Goal: Information Seeking & Learning: Learn about a topic

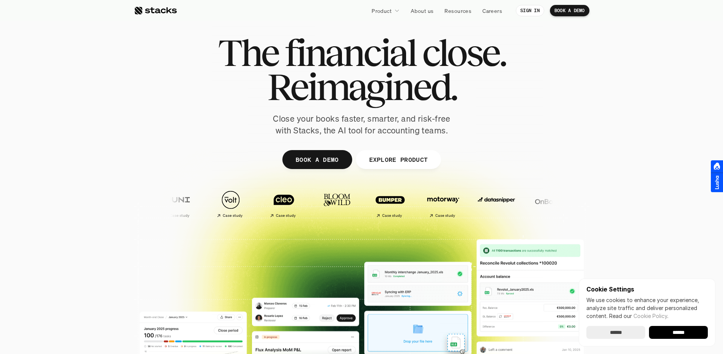
drag, startPoint x: 339, startPoint y: 139, endPoint x: 320, endPoint y: 137, distance: 19.8
click at [338, 139] on div at bounding box center [361, 175] width 455 height 341
drag, startPoint x: 280, startPoint y: 130, endPoint x: 337, endPoint y: 137, distance: 58.1
click at [315, 135] on p "Close your books faster, smarter, and risk-free with Stacks, the AI tool for ac…" at bounding box center [362, 125] width 190 height 24
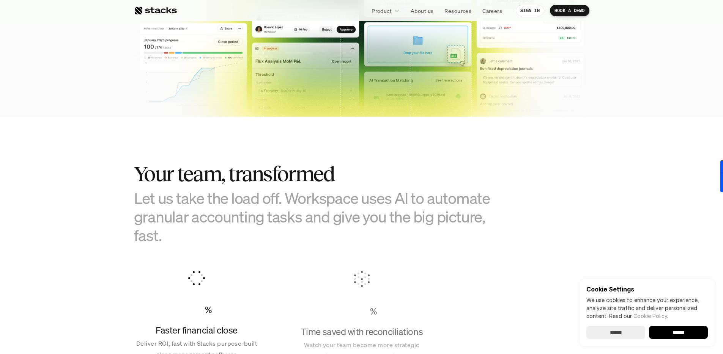
scroll to position [370, 0]
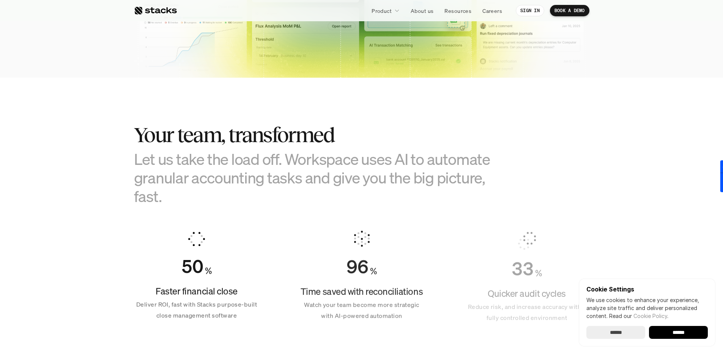
drag, startPoint x: 127, startPoint y: 174, endPoint x: 229, endPoint y: 204, distance: 105.9
click at [221, 203] on section "Your team, transformed Let us take the load off. Workspace uses AI to automate …" at bounding box center [361, 219] width 723 height 283
click at [228, 206] on h3 "Let us take the load off. Workspace uses AI to automate granular accounting tas…" at bounding box center [323, 178] width 379 height 56
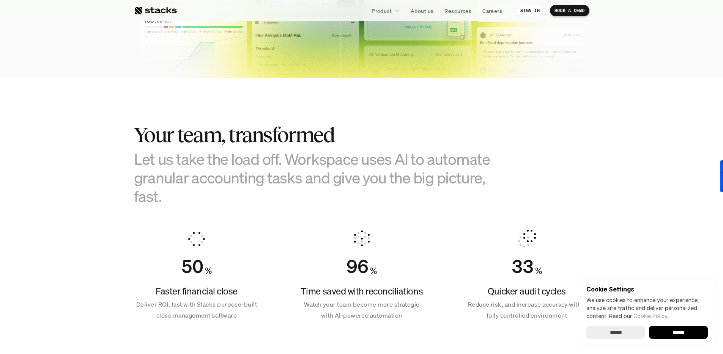
scroll to position [501, 0]
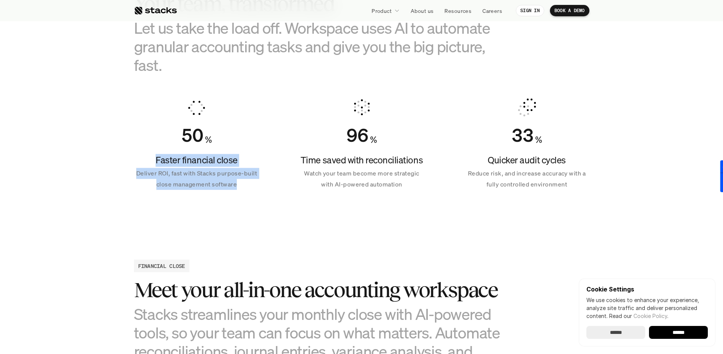
drag, startPoint x: 115, startPoint y: 165, endPoint x: 242, endPoint y: 199, distance: 131.2
click at [242, 199] on section "Your team, transformed Let us take the load off. Workspace uses AI to automate …" at bounding box center [361, 88] width 723 height 283
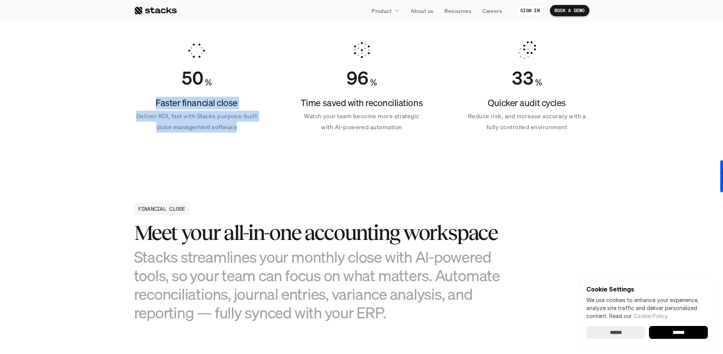
scroll to position [597, 0]
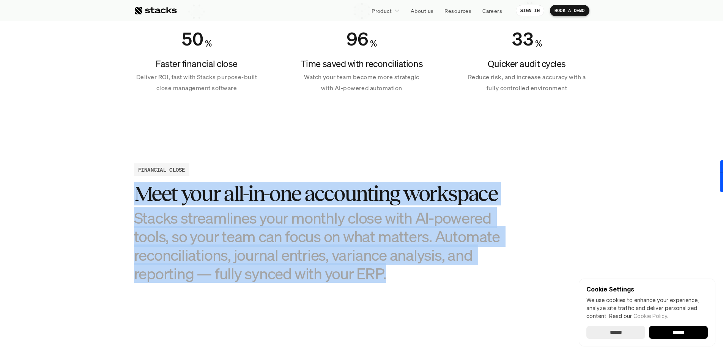
drag, startPoint x: 132, startPoint y: 196, endPoint x: 311, endPoint y: 295, distance: 205.4
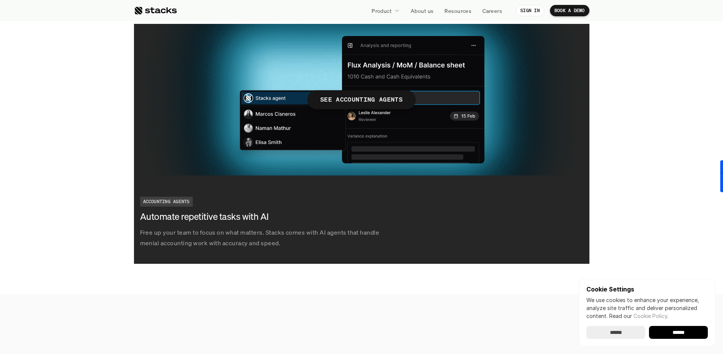
scroll to position [1385, 0]
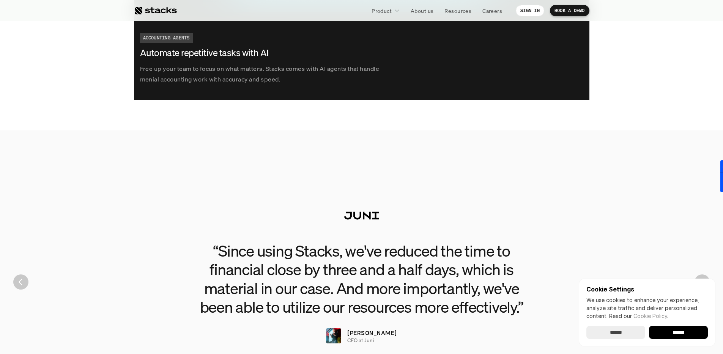
scroll to position [1580, 0]
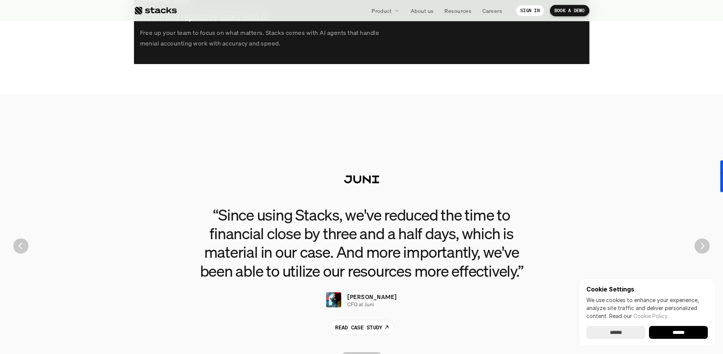
drag, startPoint x: 246, startPoint y: 225, endPoint x: 393, endPoint y: 262, distance: 151.1
click at [393, 262] on h3 "“Since using Stacks, we've reduced the time to financial close by three and a h…" at bounding box center [361, 243] width 341 height 75
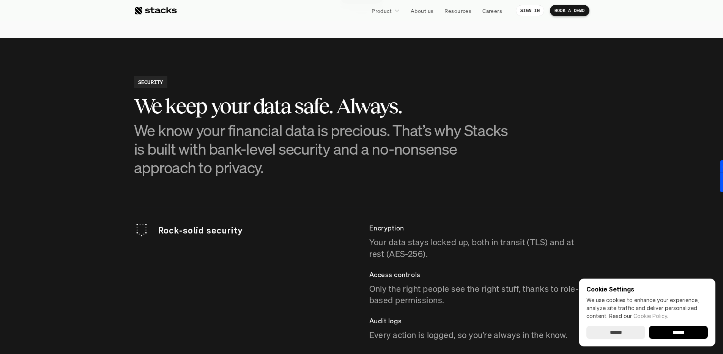
scroll to position [2032, 0]
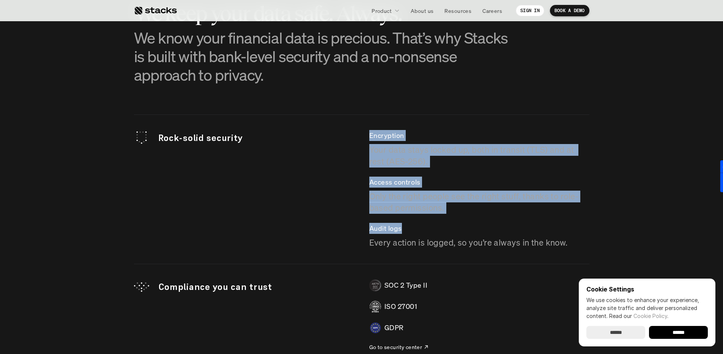
drag, startPoint x: 363, startPoint y: 136, endPoint x: 434, endPoint y: 234, distance: 121.7
click at [433, 228] on div "Rock-solid security Encryption Your data stays locked up, both in transit (TLS)…" at bounding box center [361, 189] width 455 height 118
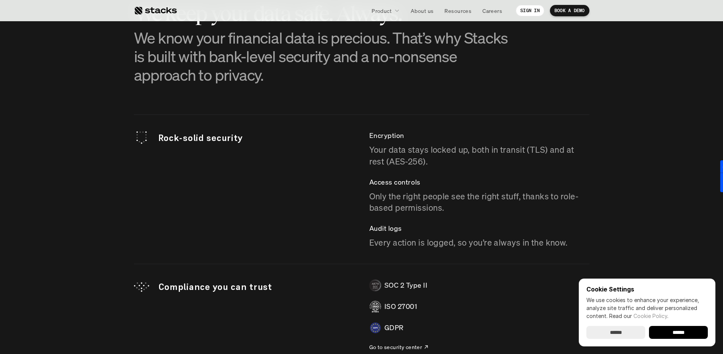
click at [439, 253] on div "Rock-solid security Encryption Your data stays locked up, both in transit (TLS)…" at bounding box center [361, 274] width 455 height 318
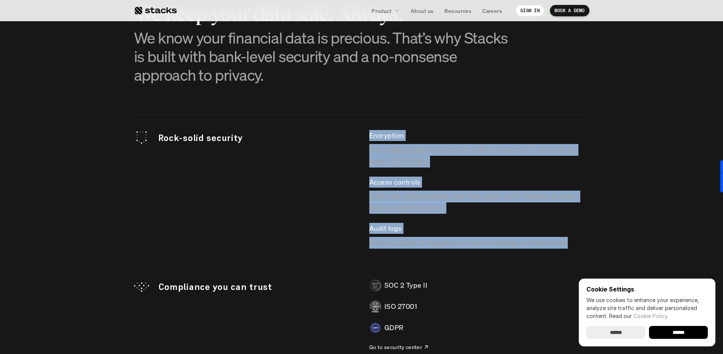
drag, startPoint x: 417, startPoint y: 244, endPoint x: 272, endPoint y: 197, distance: 152.3
click at [272, 197] on div "Rock-solid security Encryption Your data stays locked up, both in transit (TLS)…" at bounding box center [361, 274] width 455 height 318
click at [272, 197] on div "Rock-solid security Encryption Your data stays locked up, both in transit (TLS)…" at bounding box center [361, 189] width 455 height 118
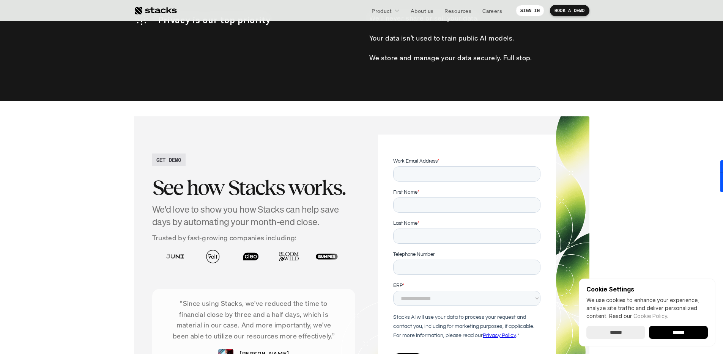
scroll to position [2441, 0]
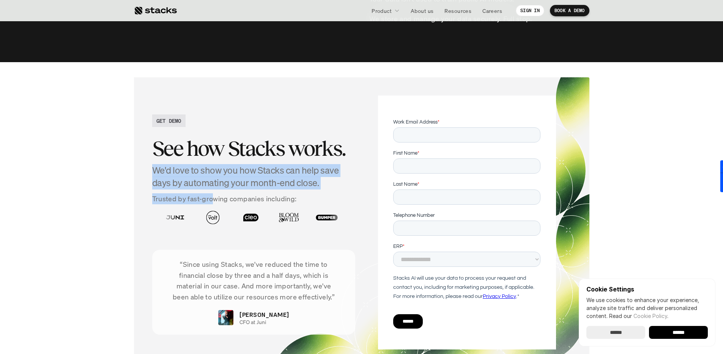
drag, startPoint x: 149, startPoint y: 171, endPoint x: 214, endPoint y: 193, distance: 68.8
click at [214, 193] on div "GET DEMO See how Stacks works. We'd love to show you how Stacks can help save d…" at bounding box center [361, 222] width 455 height 291
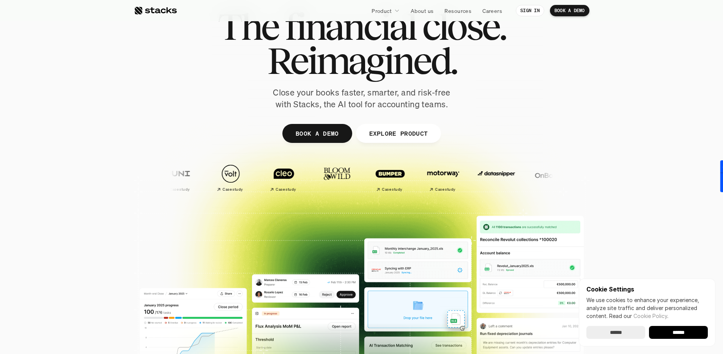
scroll to position [0, 0]
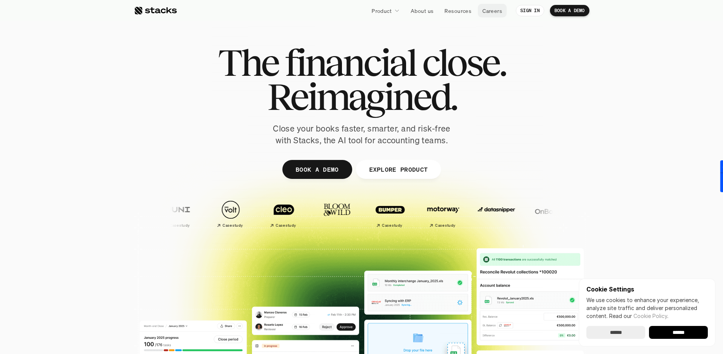
click at [486, 5] on link "Careers" at bounding box center [492, 11] width 29 height 14
